Goal: Information Seeking & Learning: Learn about a topic

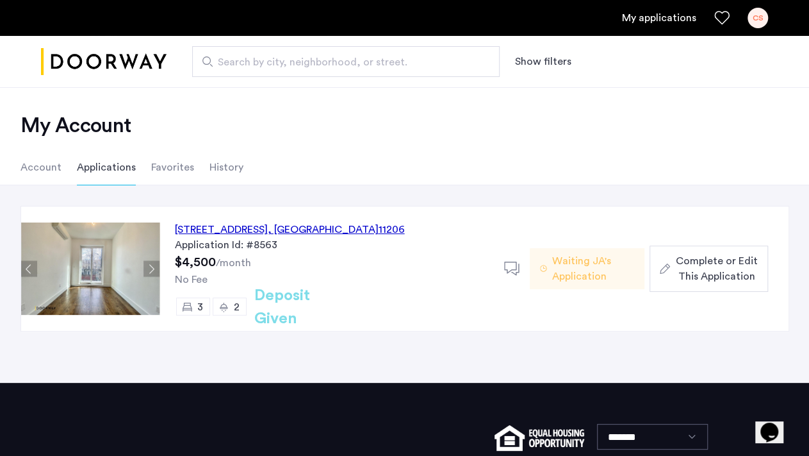
click at [201, 229] on div "[STREET_ADDRESS]" at bounding box center [290, 229] width 230 height 15
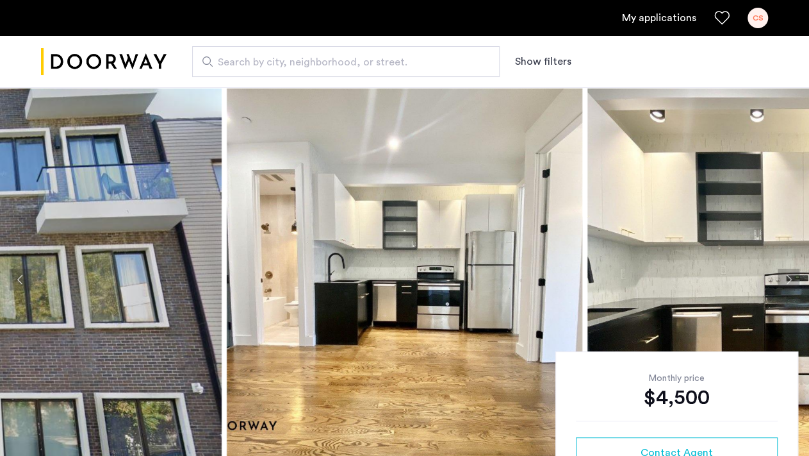
click at [191, 231] on img at bounding box center [44, 279] width 356 height 384
click at [367, 227] on img at bounding box center [405, 279] width 356 height 384
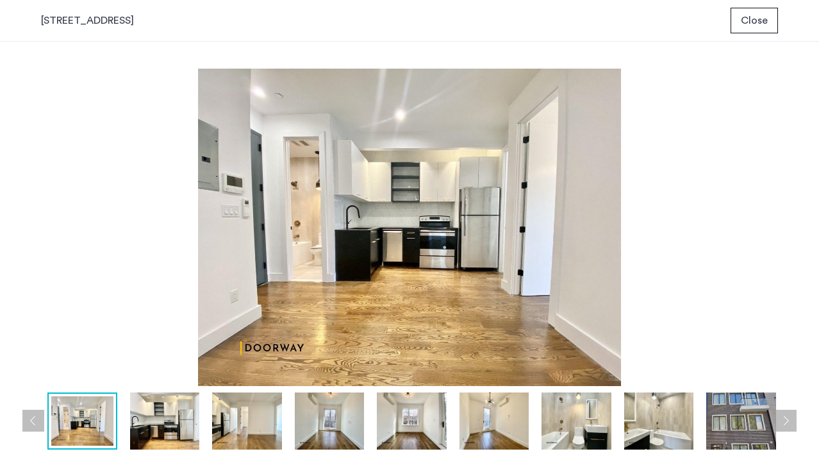
click at [160, 417] on img at bounding box center [165, 420] width 70 height 57
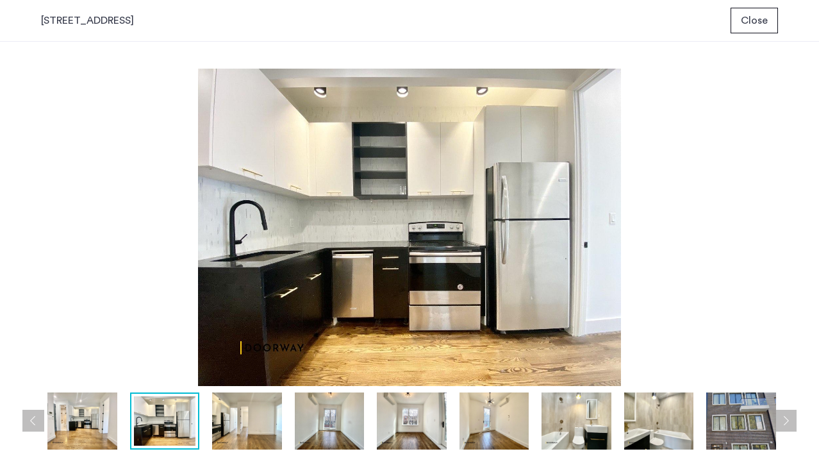
click at [219, 422] on img at bounding box center [247, 420] width 70 height 57
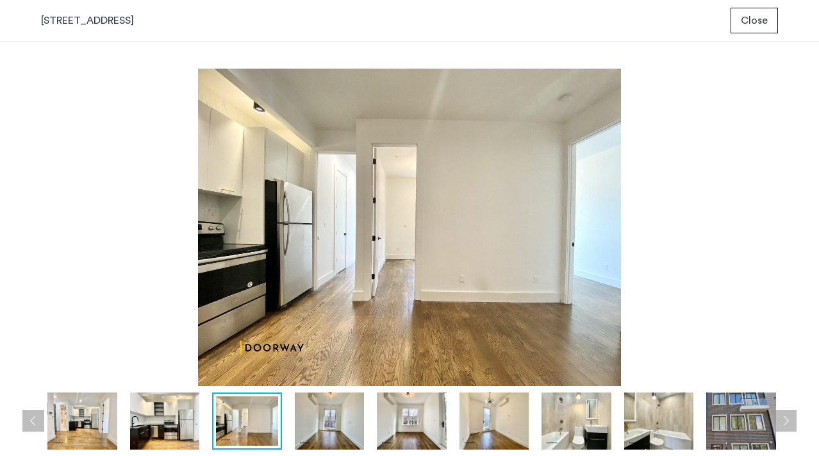
click at [315, 422] on img at bounding box center [330, 420] width 70 height 57
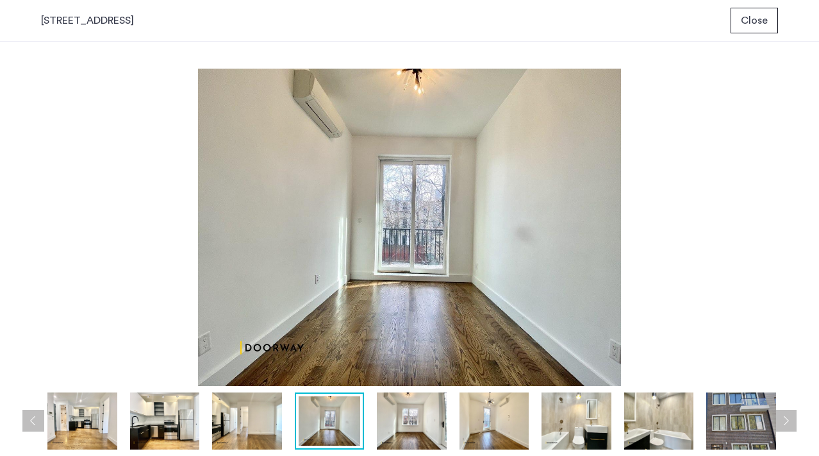
click at [410, 429] on img at bounding box center [412, 420] width 70 height 57
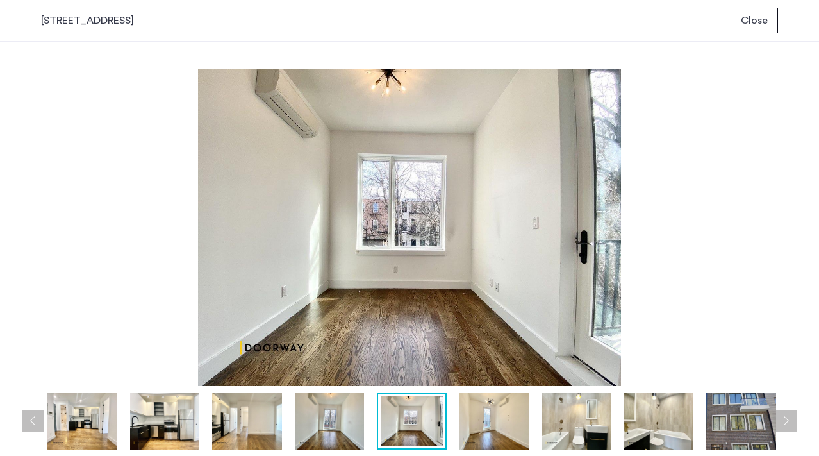
click at [496, 433] on img at bounding box center [494, 420] width 70 height 57
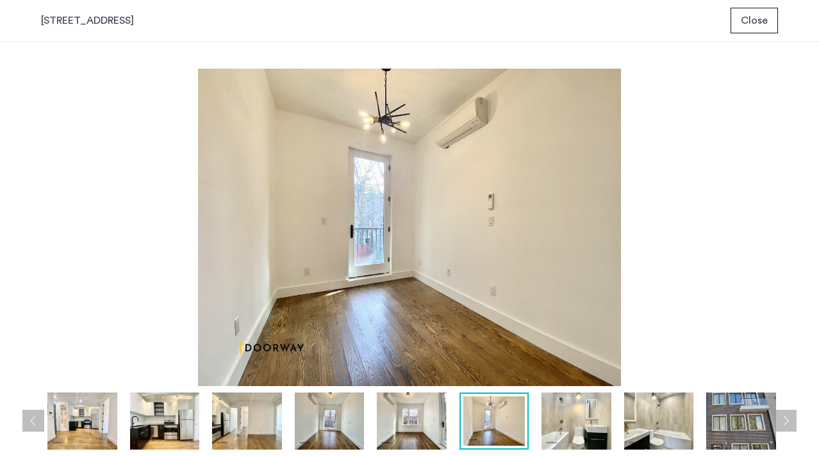
click at [584, 429] on img at bounding box center [576, 420] width 70 height 57
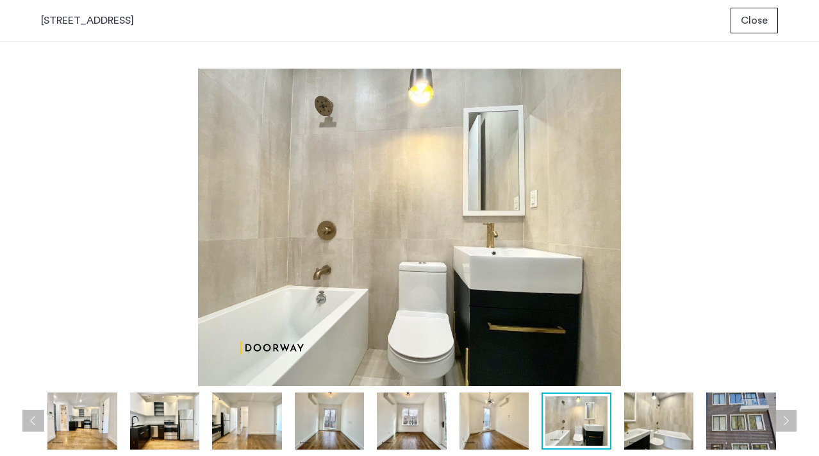
click at [656, 427] on img at bounding box center [659, 420] width 70 height 57
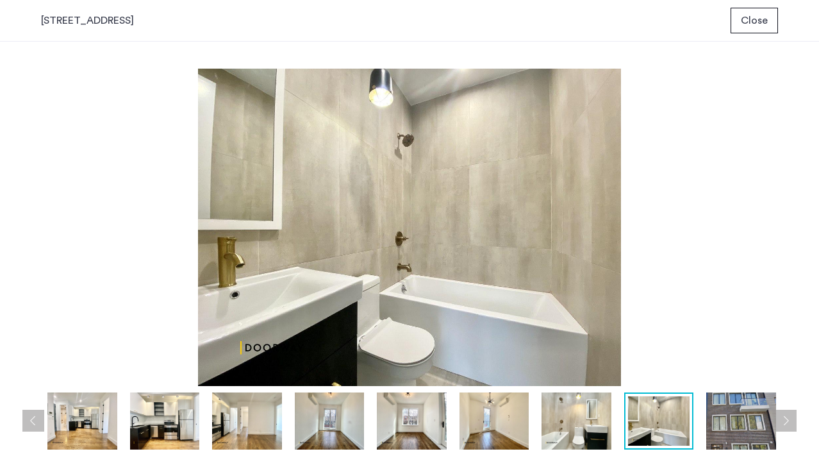
click at [777, 424] on div "prev next" at bounding box center [409, 420] width 737 height 57
click at [738, 425] on img at bounding box center [741, 420] width 70 height 57
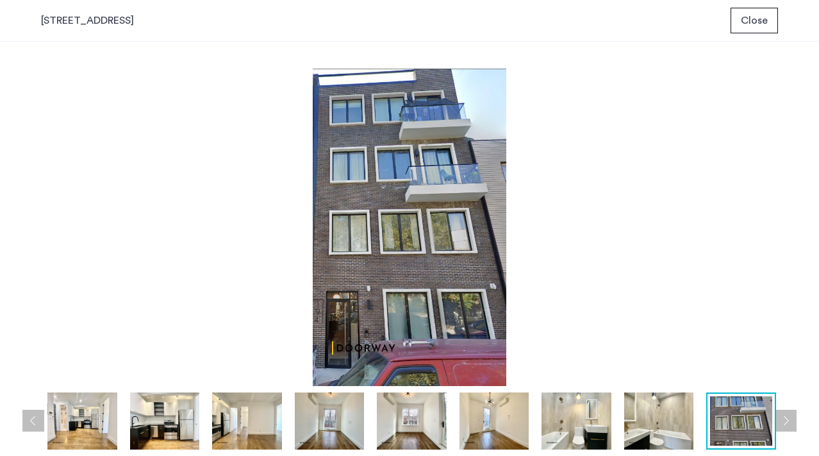
click at [789, 421] on button "Next apartment" at bounding box center [786, 420] width 22 height 22
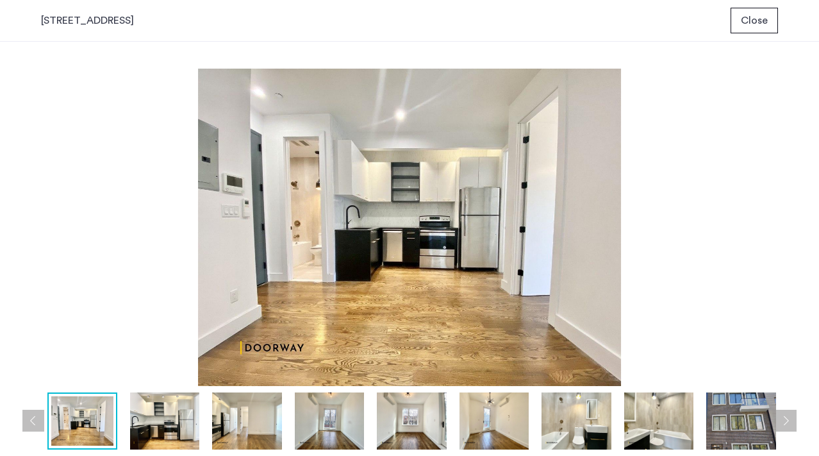
click at [789, 421] on button "Next apartment" at bounding box center [786, 420] width 22 height 22
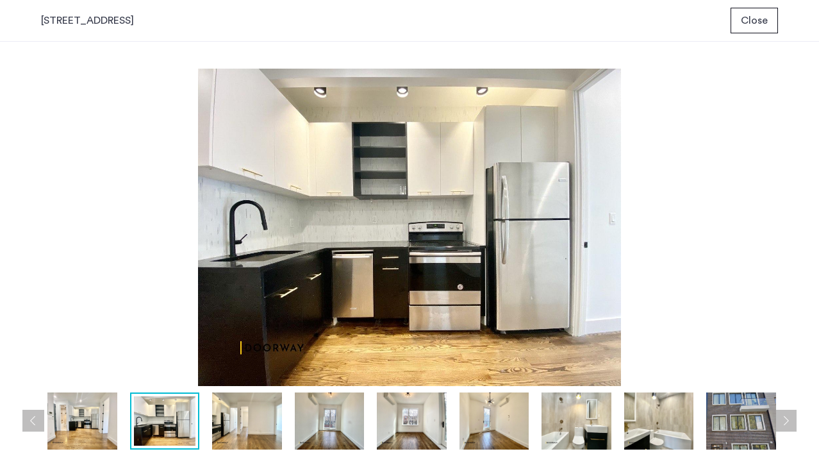
click at [789, 421] on button "Next apartment" at bounding box center [786, 420] width 22 height 22
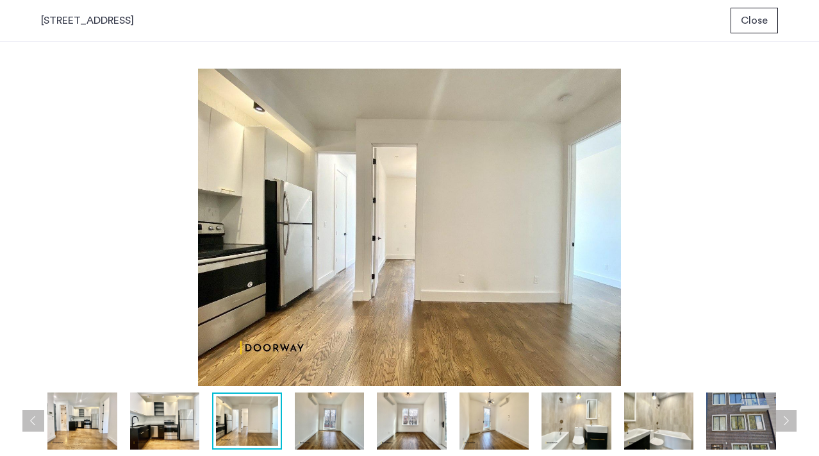
click at [789, 421] on button "Next apartment" at bounding box center [786, 420] width 22 height 22
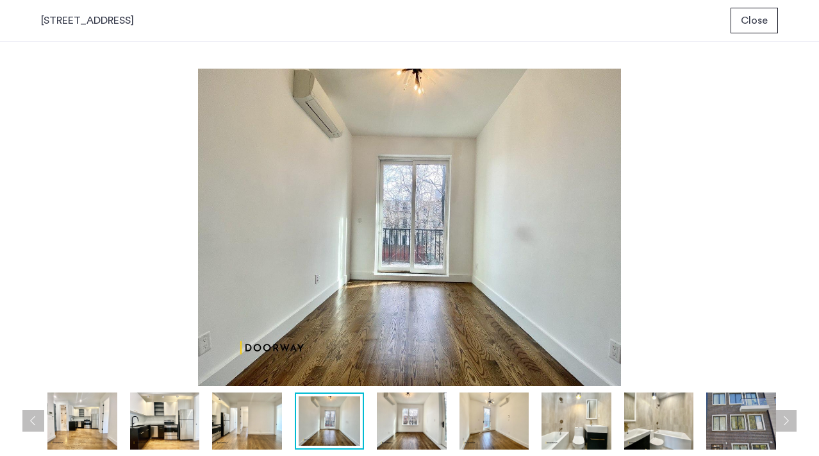
click at [789, 421] on button "Next apartment" at bounding box center [786, 420] width 22 height 22
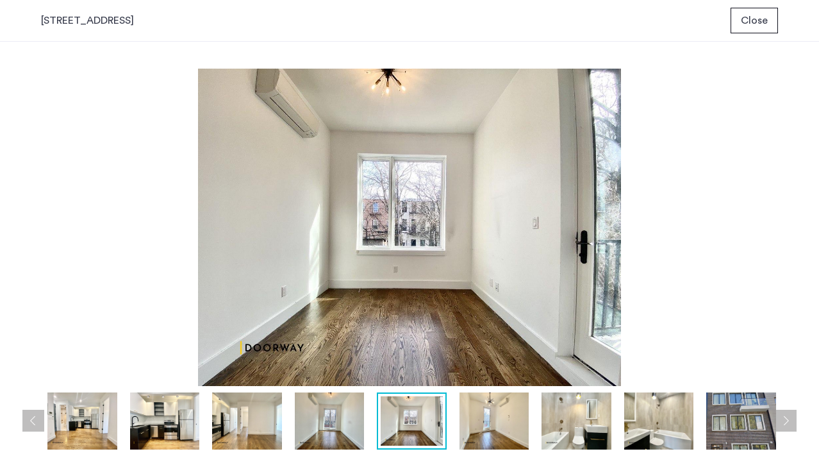
click at [789, 421] on button "Next apartment" at bounding box center [786, 420] width 22 height 22
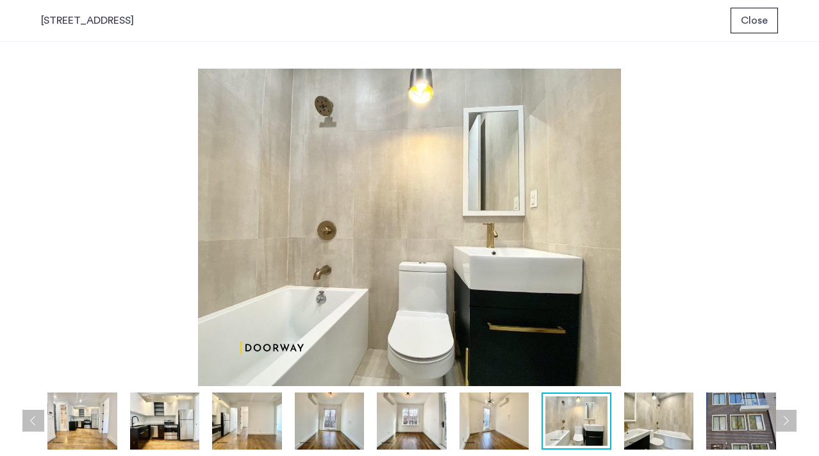
click at [789, 421] on button "Next apartment" at bounding box center [786, 420] width 22 height 22
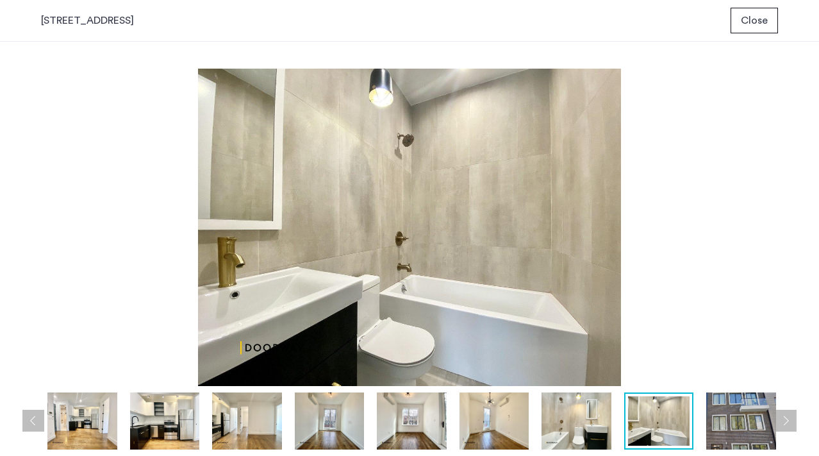
click at [789, 421] on button "Next apartment" at bounding box center [786, 420] width 22 height 22
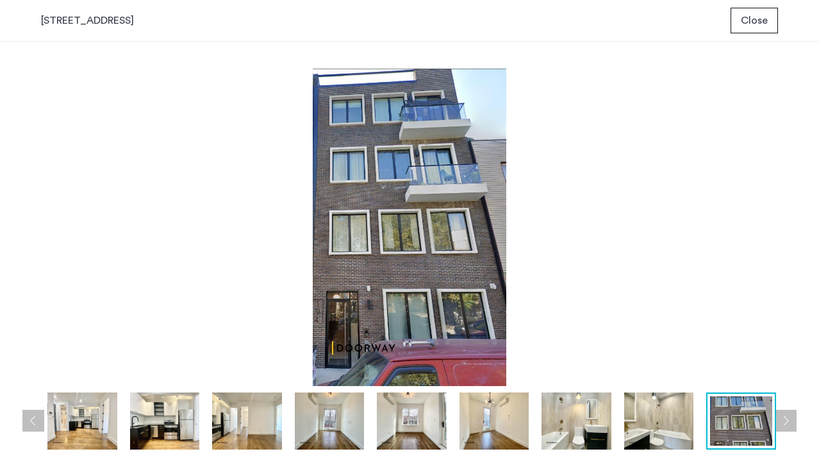
click at [789, 421] on button "Next apartment" at bounding box center [786, 420] width 22 height 22
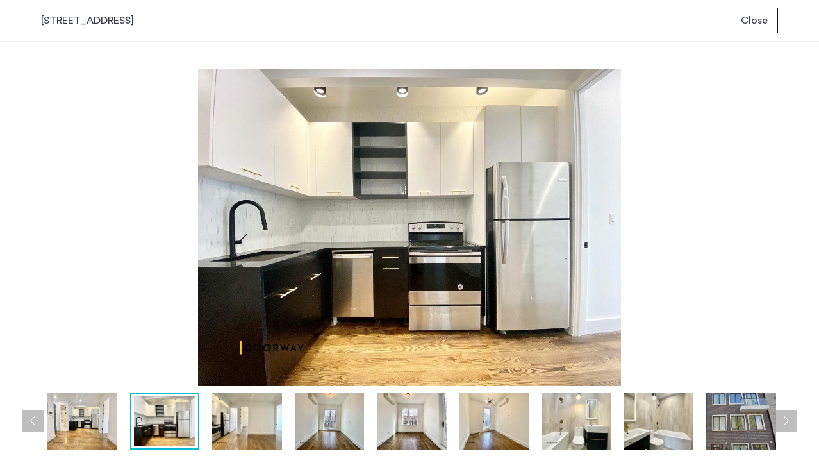
click at [789, 421] on button "Next apartment" at bounding box center [786, 420] width 22 height 22
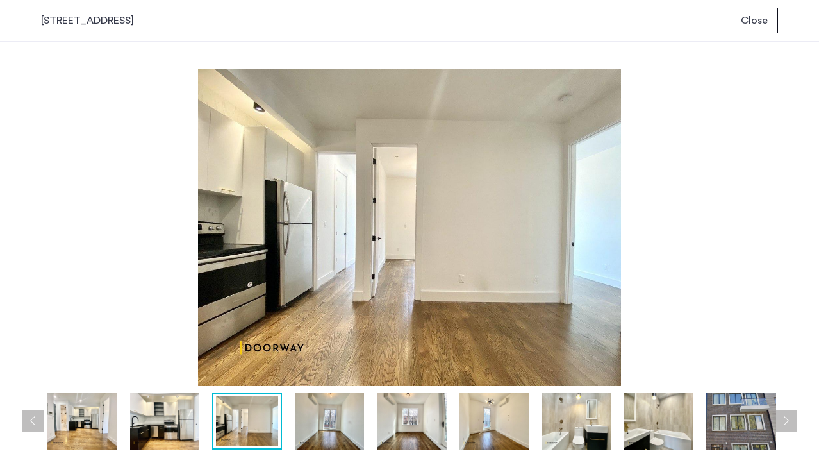
click at [789, 421] on button "Next apartment" at bounding box center [786, 420] width 22 height 22
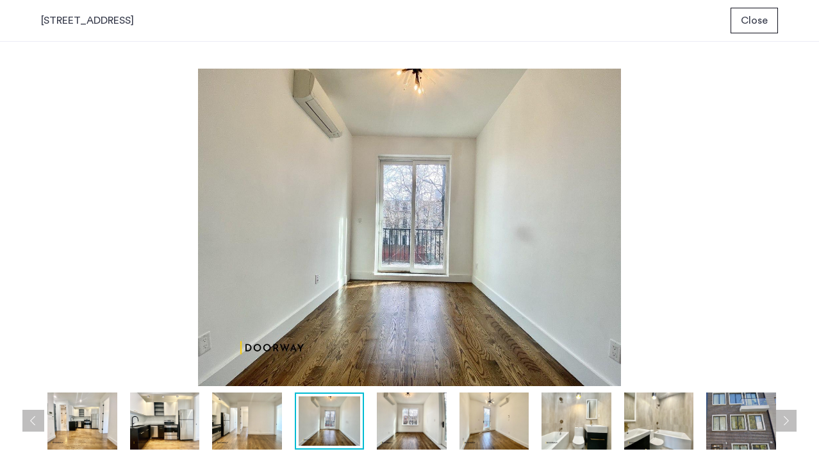
click at [789, 421] on button "Next apartment" at bounding box center [786, 420] width 22 height 22
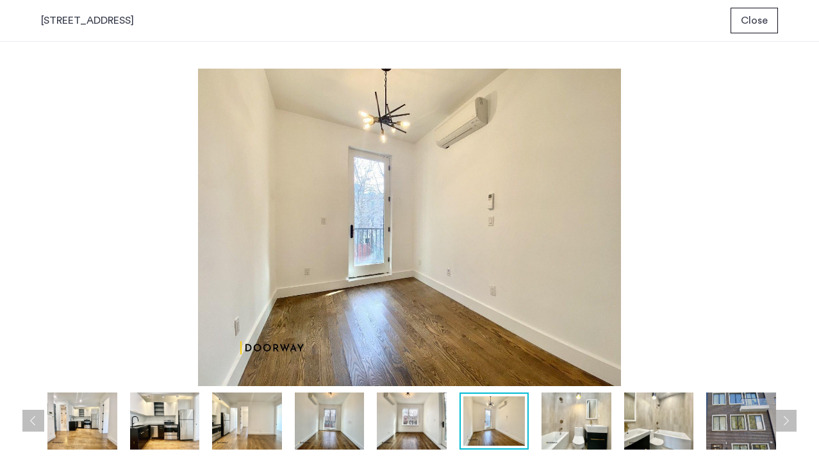
click at [789, 420] on button "Next apartment" at bounding box center [786, 420] width 22 height 22
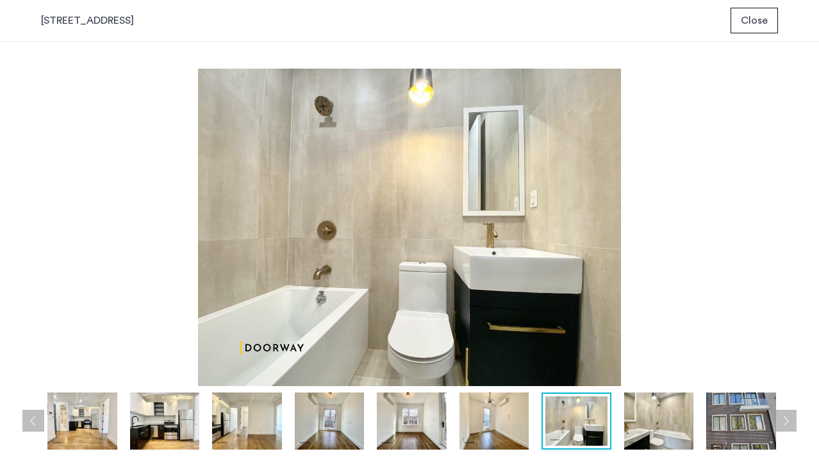
click at [789, 421] on button "Next apartment" at bounding box center [786, 420] width 22 height 22
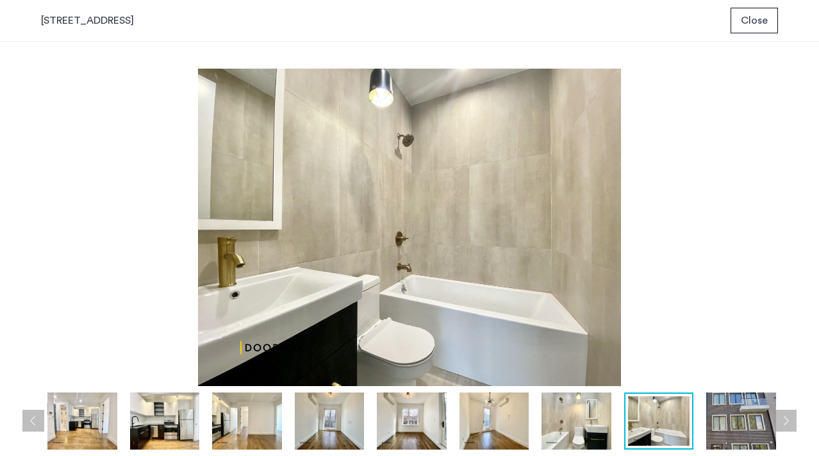
click at [790, 422] on button "Next apartment" at bounding box center [786, 420] width 22 height 22
